Goal: Transaction & Acquisition: Purchase product/service

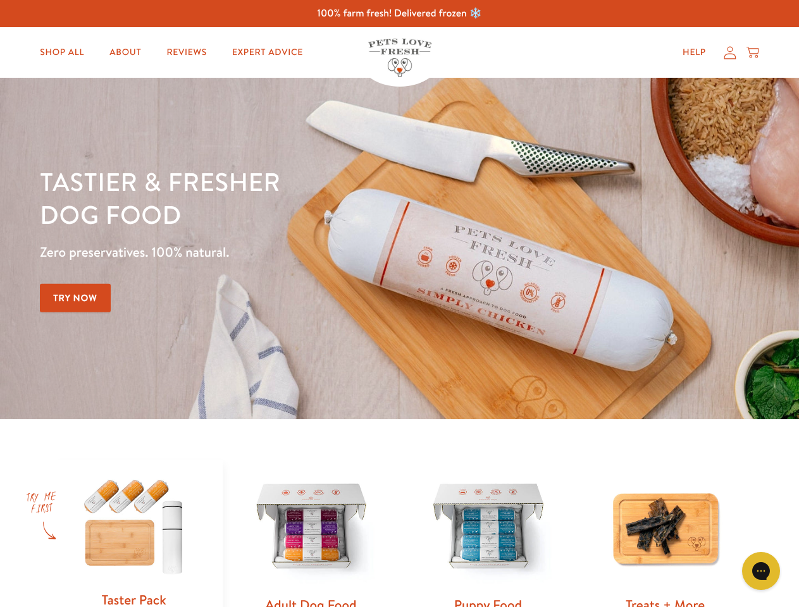
click at [399, 304] on div "Tastier & fresher dog food Zero preservatives. 100% natural. Try Now" at bounding box center [280, 248] width 480 height 167
click at [761, 571] on icon "Gorgias live chat" at bounding box center [761, 571] width 12 height 12
